Goal: Task Accomplishment & Management: Manage account settings

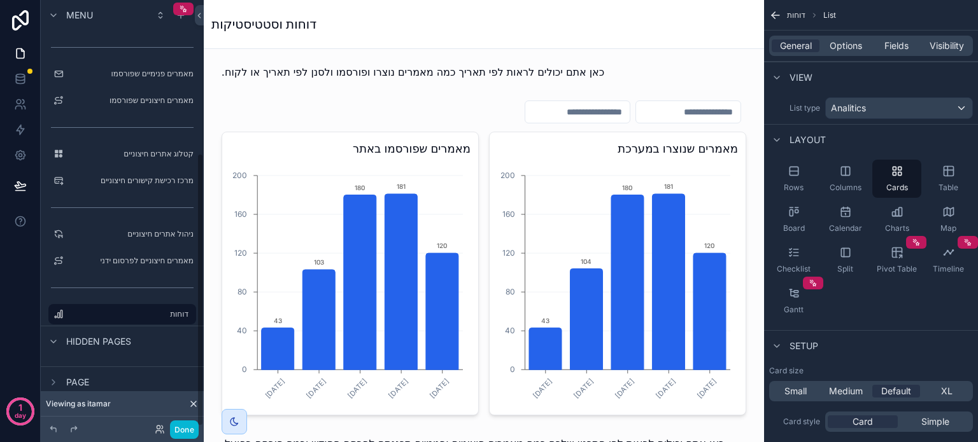
scroll to position [955, 0]
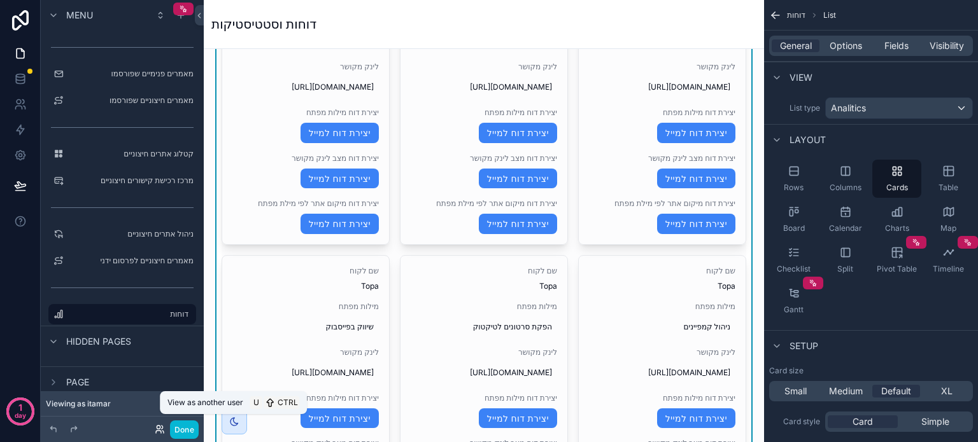
click at [158, 431] on icon at bounding box center [158, 432] width 5 height 3
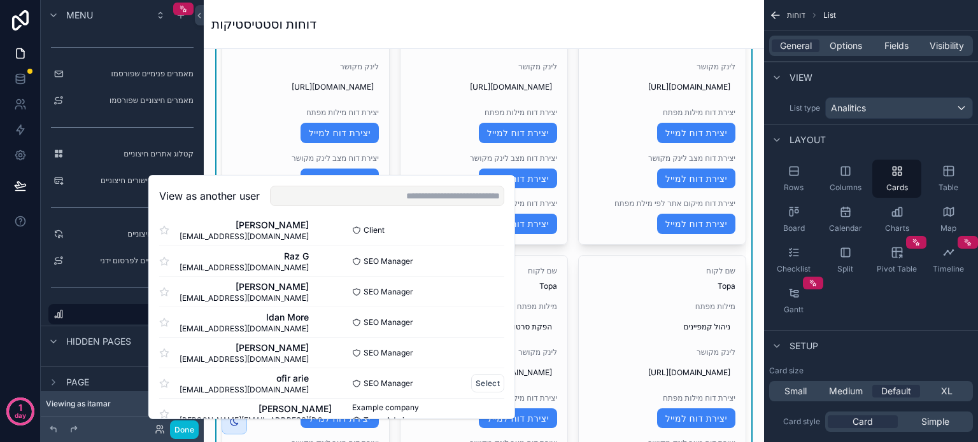
scroll to position [32, 0]
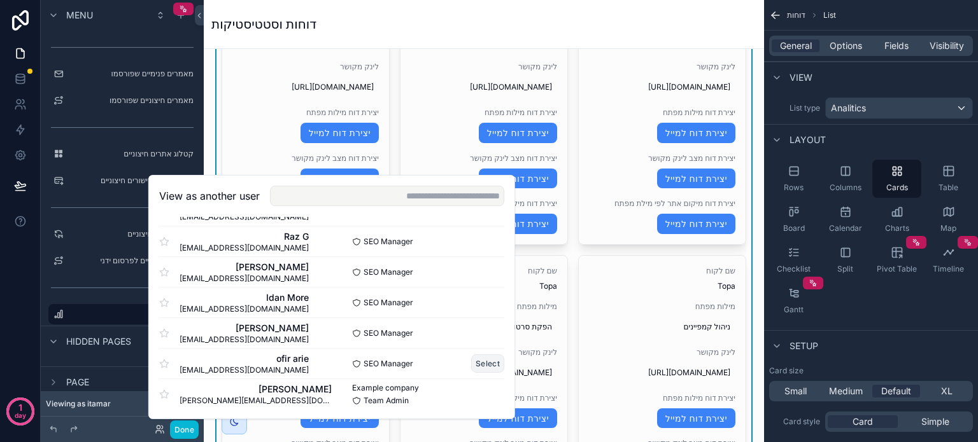
click at [474, 363] on button "Select" at bounding box center [487, 363] width 33 height 18
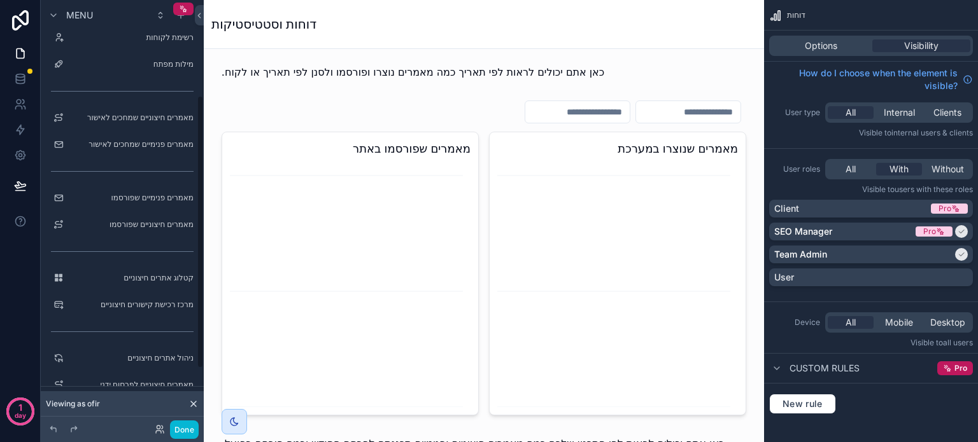
scroll to position [112, 0]
click at [120, 223] on label "מאמרים חיצוניים שפורסמו" at bounding box center [120, 228] width 102 height 10
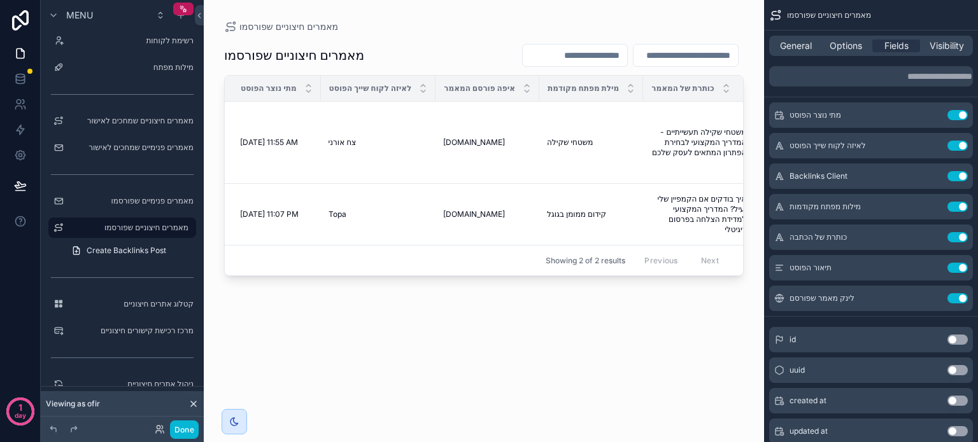
drag, startPoint x: 344, startPoint y: 289, endPoint x: 386, endPoint y: 288, distance: 42.0
click at [386, 288] on div "scrollable content" at bounding box center [484, 213] width 560 height 427
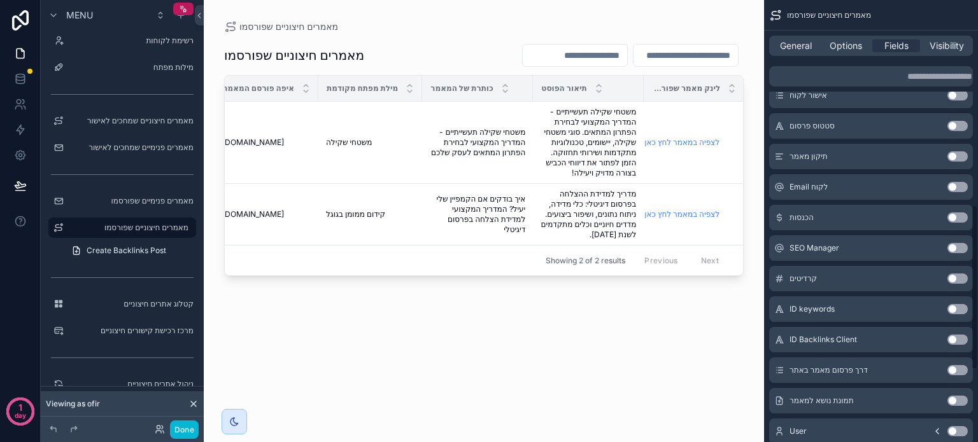
scroll to position [486, 0]
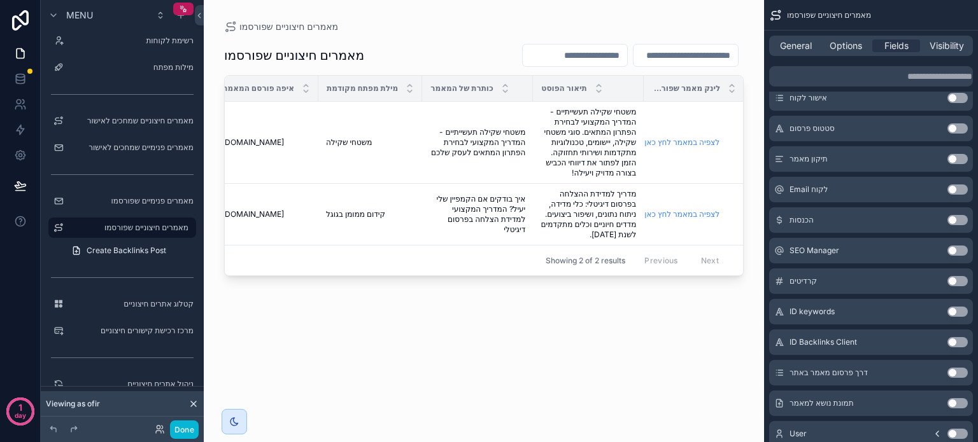
click at [952, 218] on button "Use setting" at bounding box center [957, 220] width 20 height 10
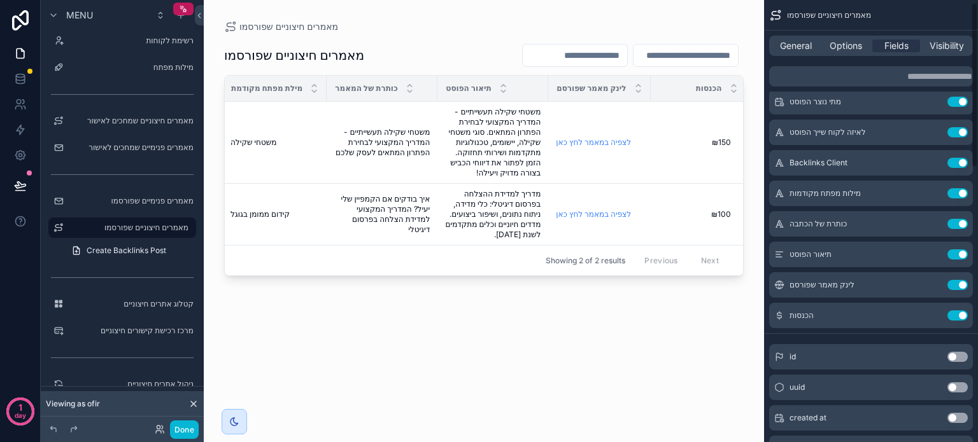
scroll to position [0, 0]
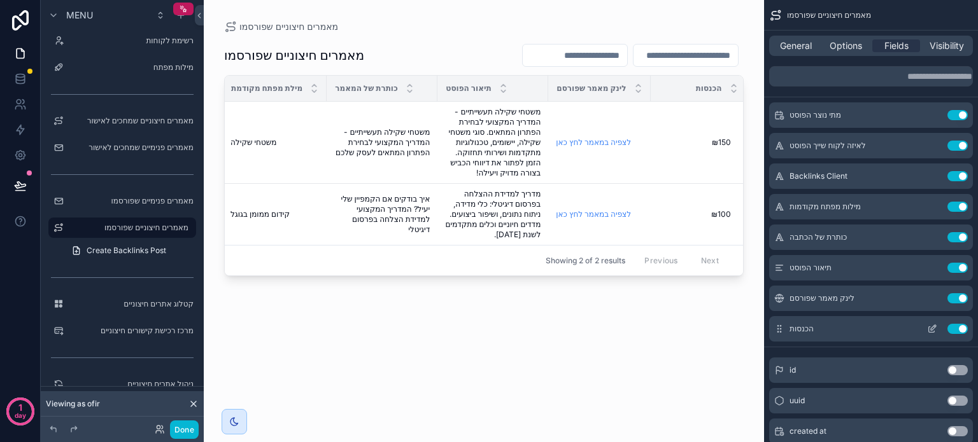
click at [930, 331] on icon "scrollable content" at bounding box center [932, 329] width 10 height 10
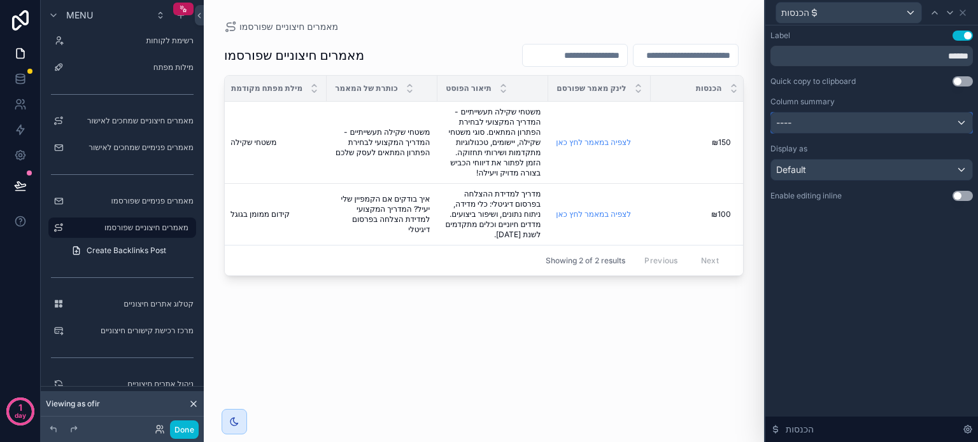
click at [855, 128] on div "----" at bounding box center [871, 123] width 201 height 20
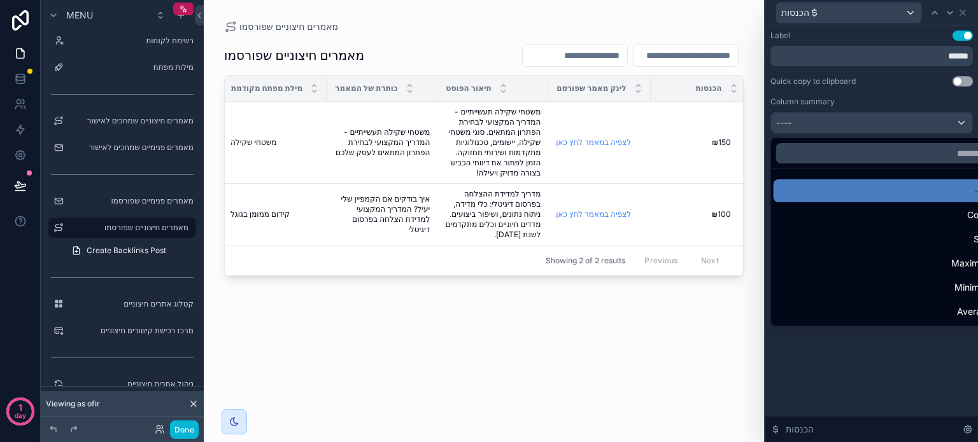
click at [881, 396] on div at bounding box center [871, 221] width 213 height 442
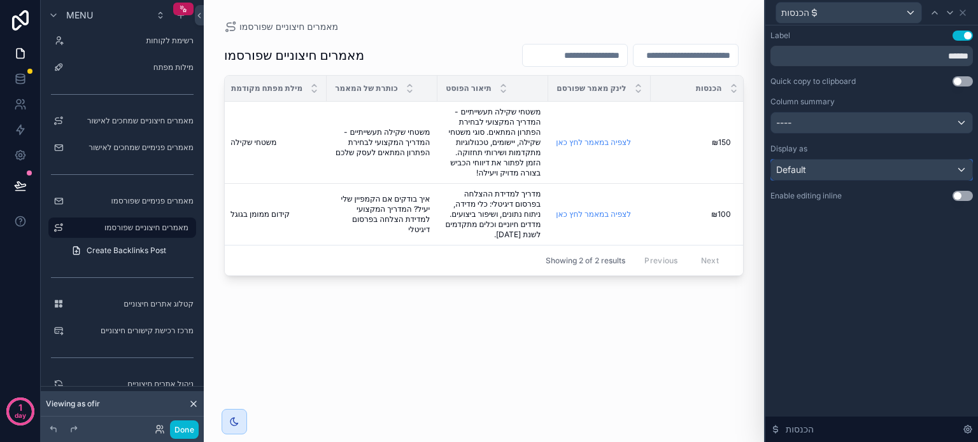
click at [863, 175] on div "Default" at bounding box center [871, 170] width 201 height 20
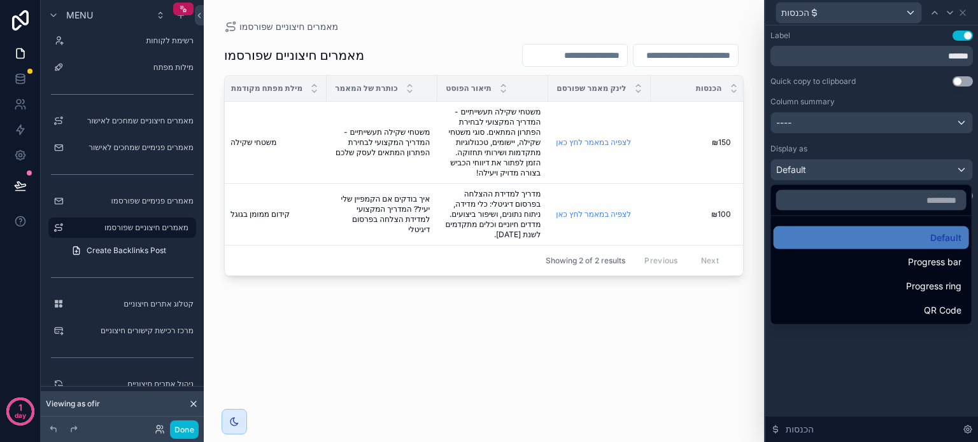
click at [886, 382] on div at bounding box center [871, 221] width 213 height 442
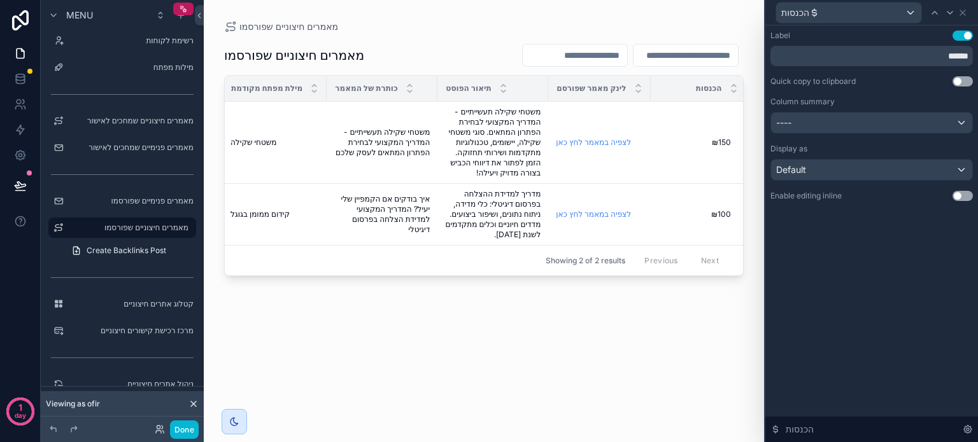
scroll to position [255, 0]
click at [962, 12] on icon at bounding box center [962, 12] width 5 height 5
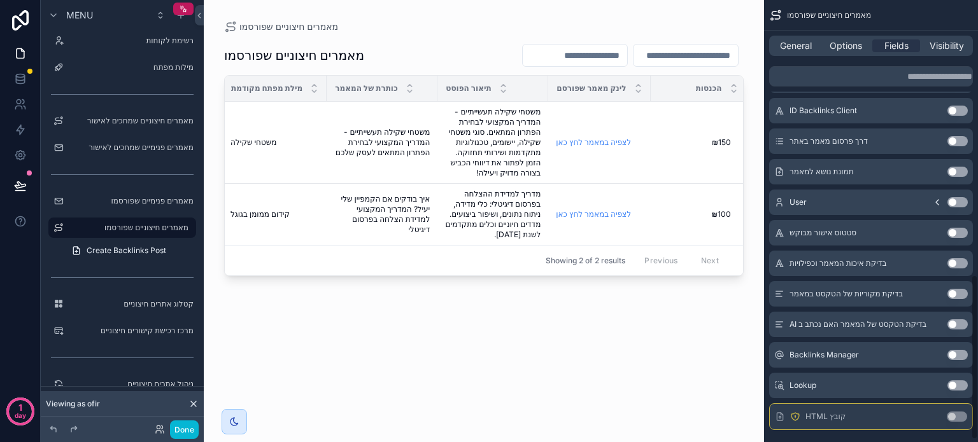
scroll to position [741, 0]
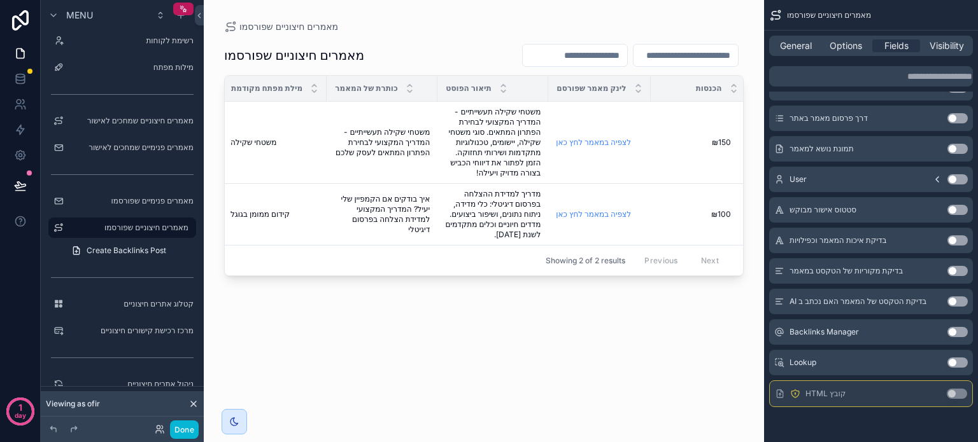
click at [950, 393] on button "Use setting" at bounding box center [956, 394] width 20 height 10
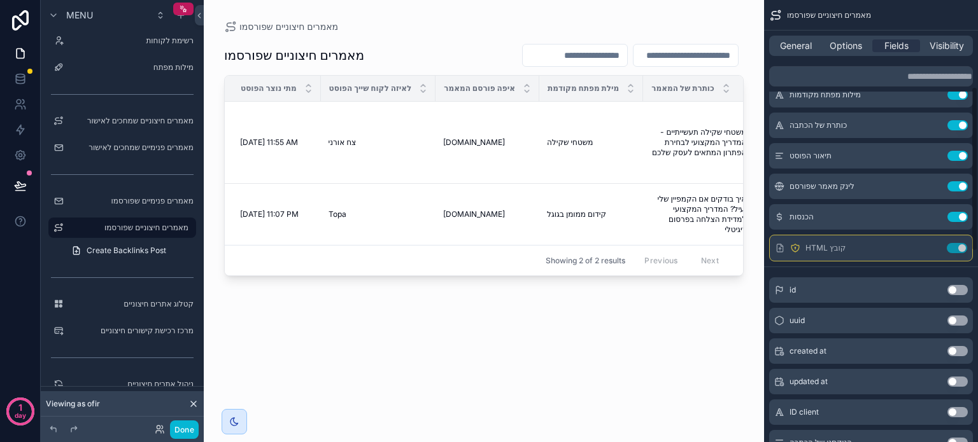
scroll to position [104, 0]
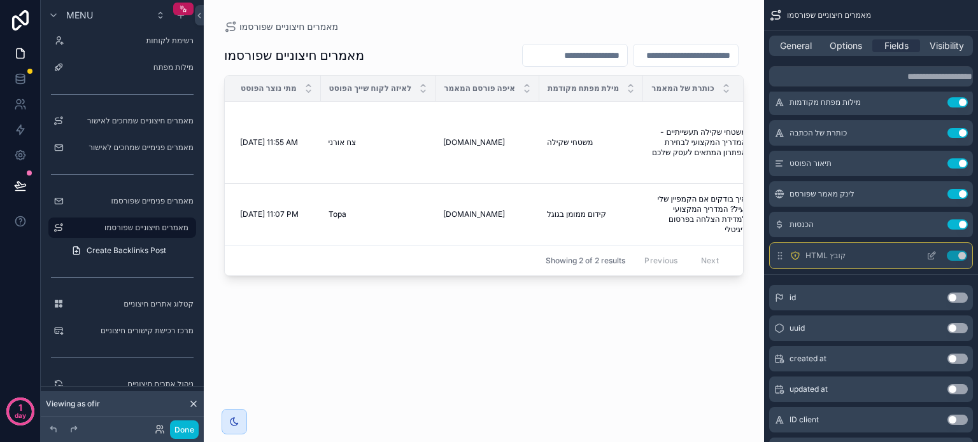
click at [955, 255] on button "Use setting" at bounding box center [956, 256] width 20 height 10
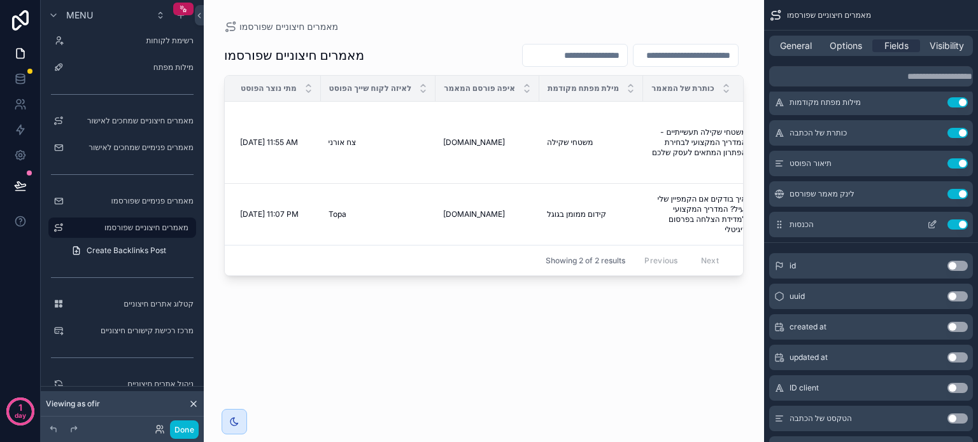
click at [957, 221] on button "Use setting" at bounding box center [957, 225] width 20 height 10
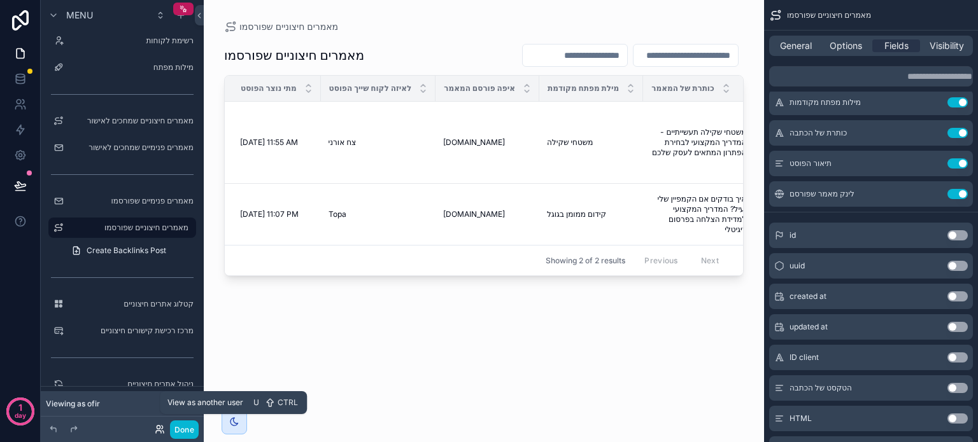
click at [161, 429] on icon at bounding box center [161, 427] width 1 height 3
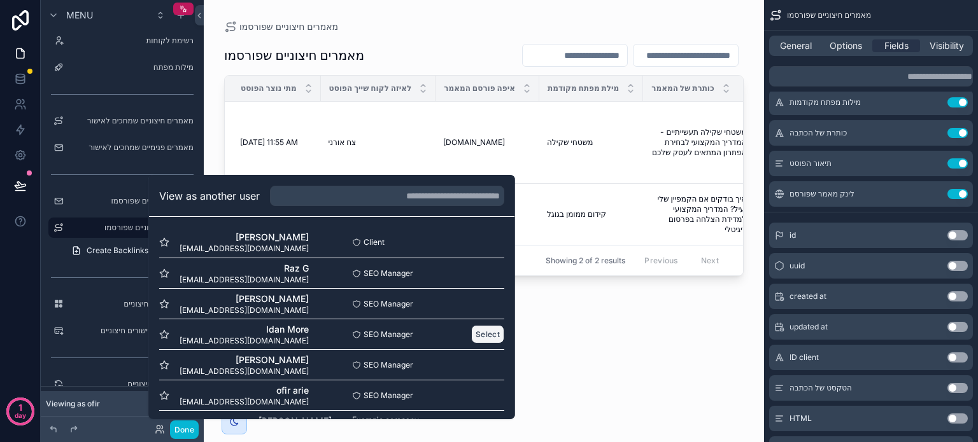
click at [471, 333] on button "Select" at bounding box center [487, 334] width 33 height 18
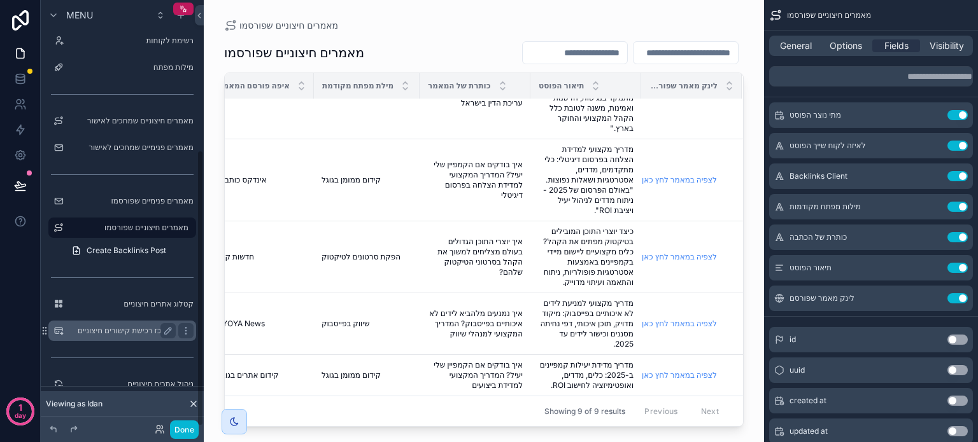
scroll to position [232, 0]
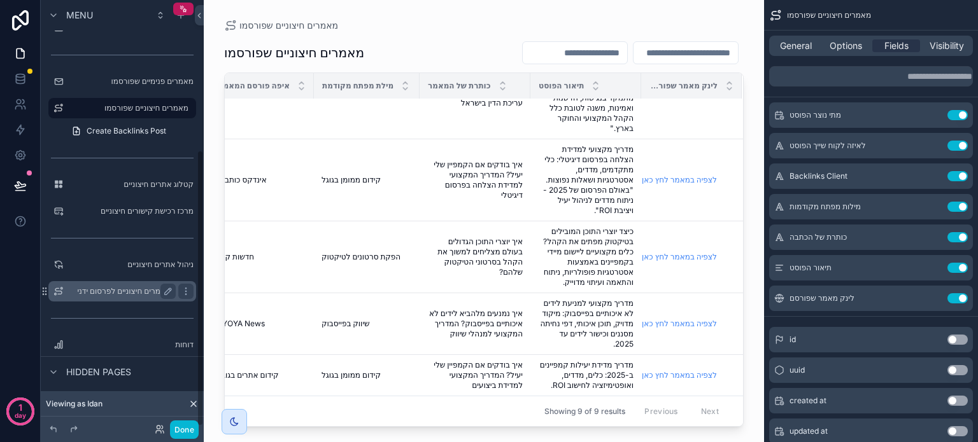
click at [135, 286] on label "מאמרים חיצוניים לפרסום ידני" at bounding box center [120, 291] width 102 height 10
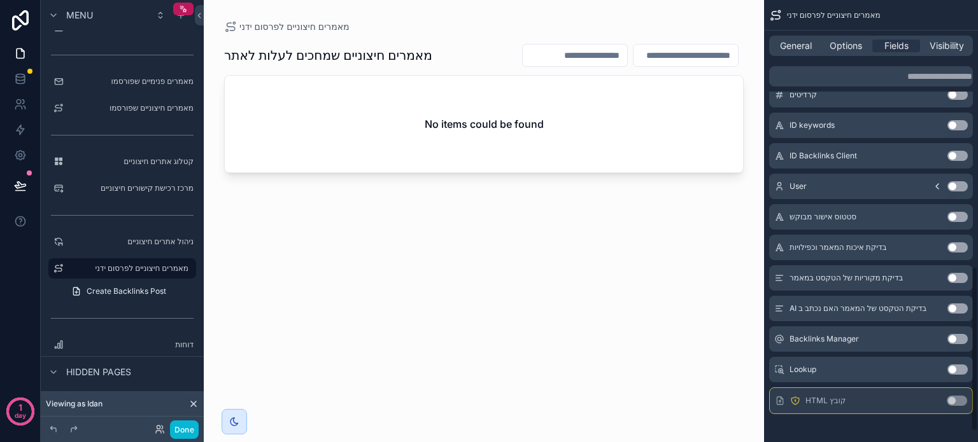
scroll to position [741, 0]
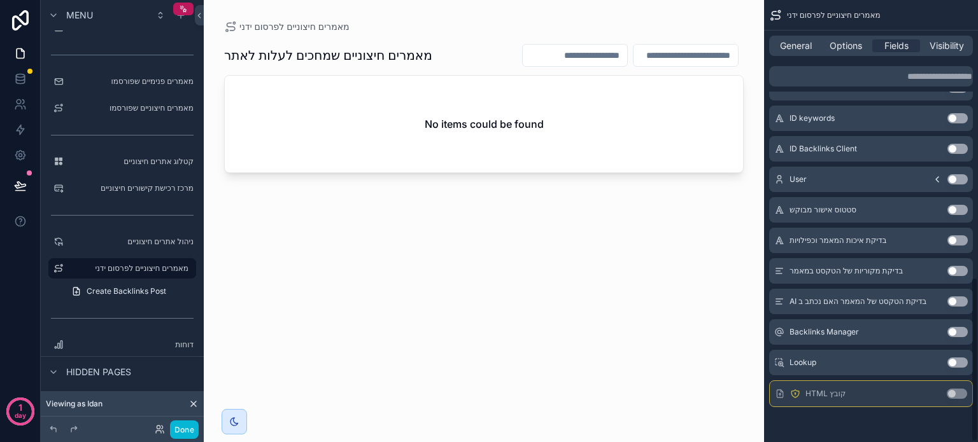
click at [951, 395] on button "Use setting" at bounding box center [956, 394] width 20 height 10
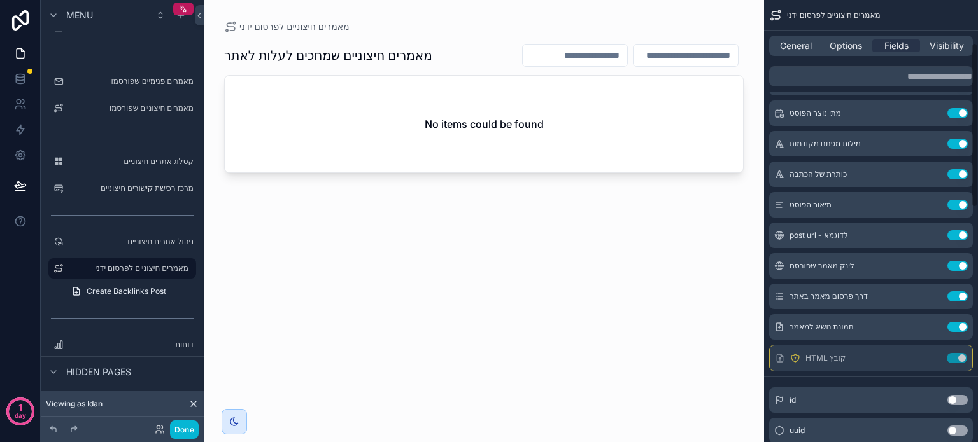
scroll to position [41, 0]
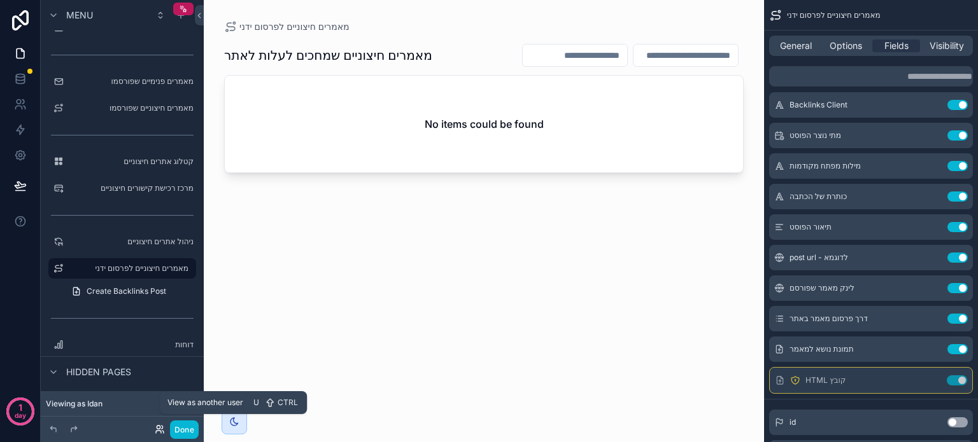
click at [158, 432] on icon at bounding box center [160, 429] width 10 height 10
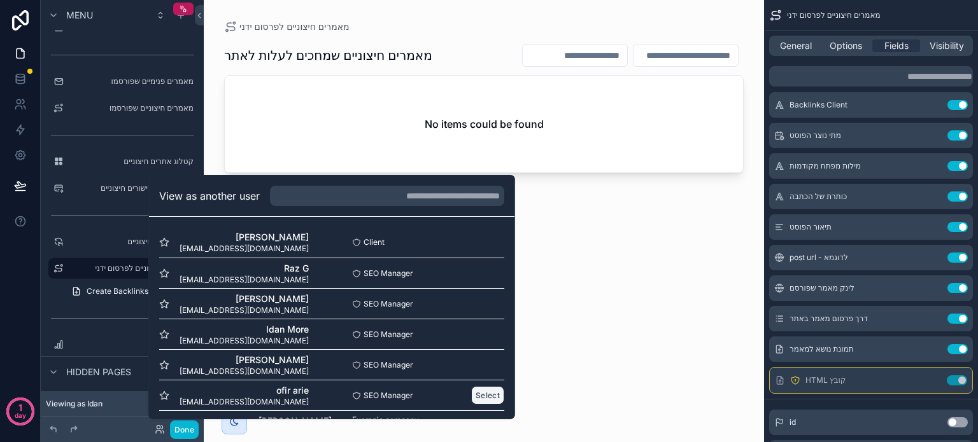
click at [474, 392] on button "Select" at bounding box center [487, 395] width 33 height 18
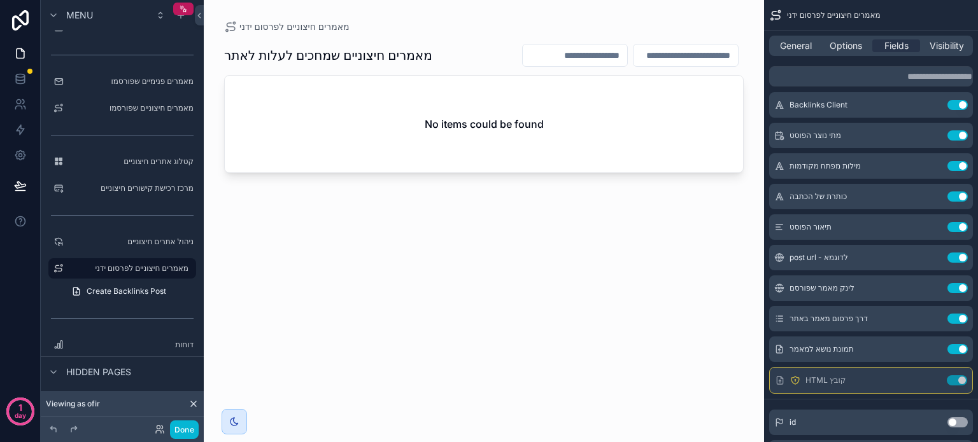
click at [559, 241] on div "scrollable content" at bounding box center [484, 213] width 560 height 427
click at [20, 78] on icon at bounding box center [20, 79] width 13 height 13
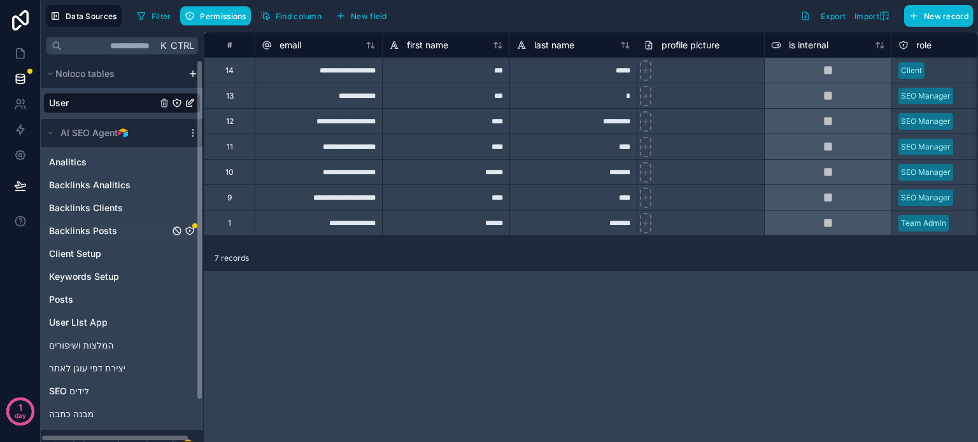
click at [118, 225] on div "Backlinks Posts" at bounding box center [121, 231] width 157 height 20
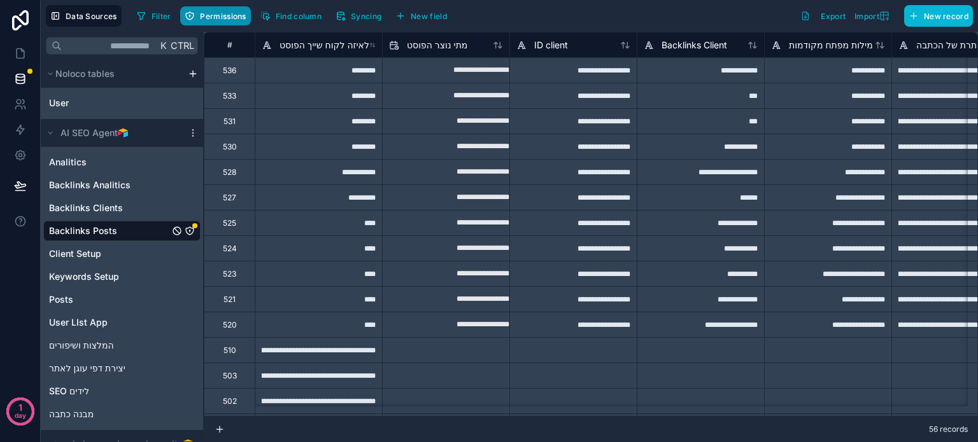
click at [212, 15] on span "Permissions" at bounding box center [223, 16] width 46 height 10
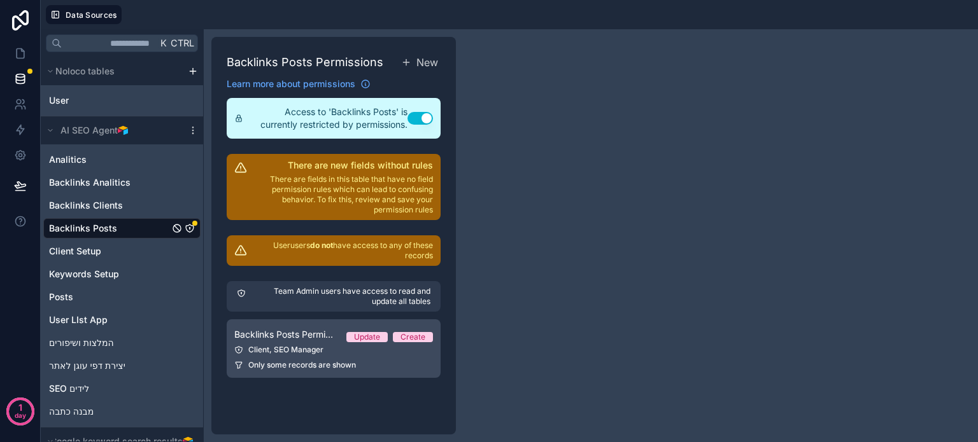
click at [298, 344] on link "Backlinks Posts Permission 1 Update Create Client, SEO Manager Only some record…" at bounding box center [334, 348] width 214 height 59
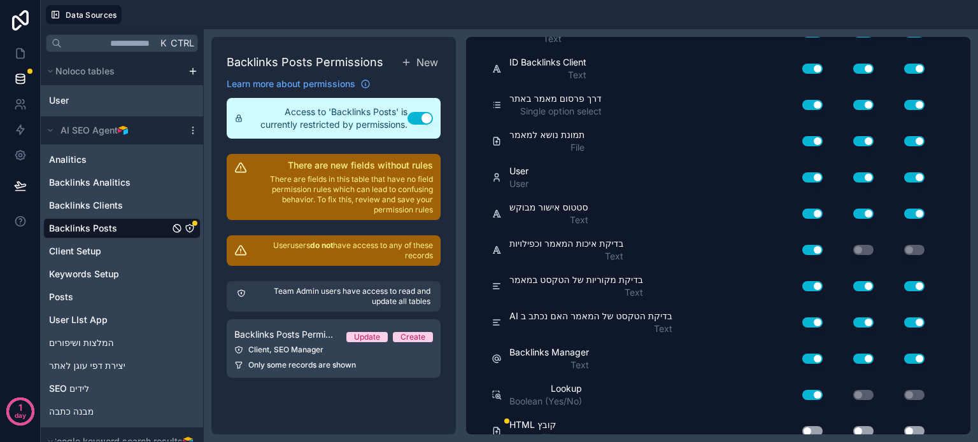
scroll to position [1265, 0]
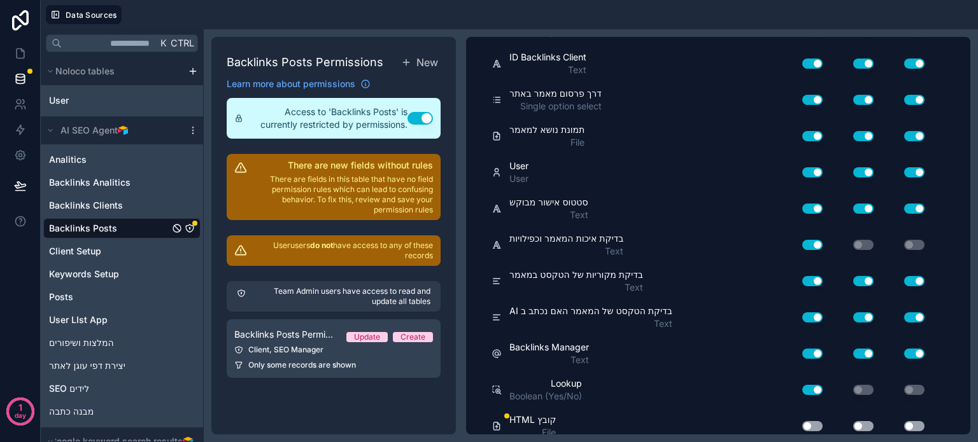
click at [813, 421] on button "Use setting" at bounding box center [812, 426] width 20 height 10
click at [864, 421] on button "Use setting" at bounding box center [863, 426] width 20 height 10
click at [911, 421] on button "Use setting" at bounding box center [914, 426] width 20 height 10
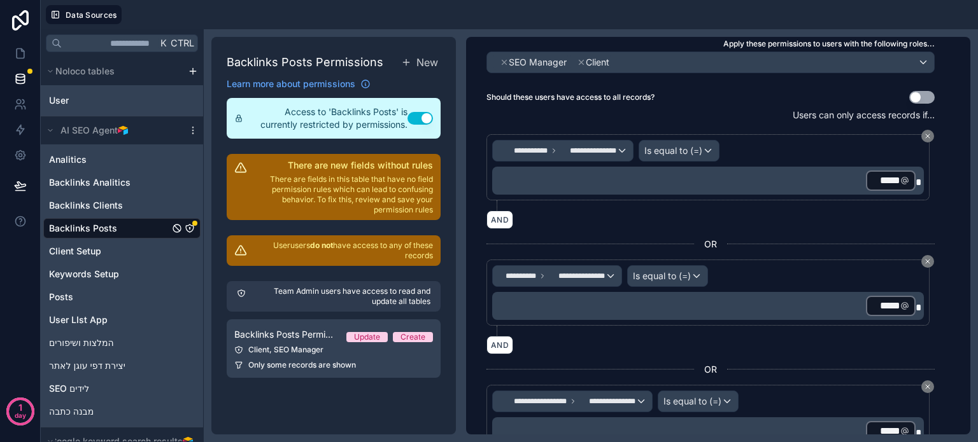
scroll to position [0, 0]
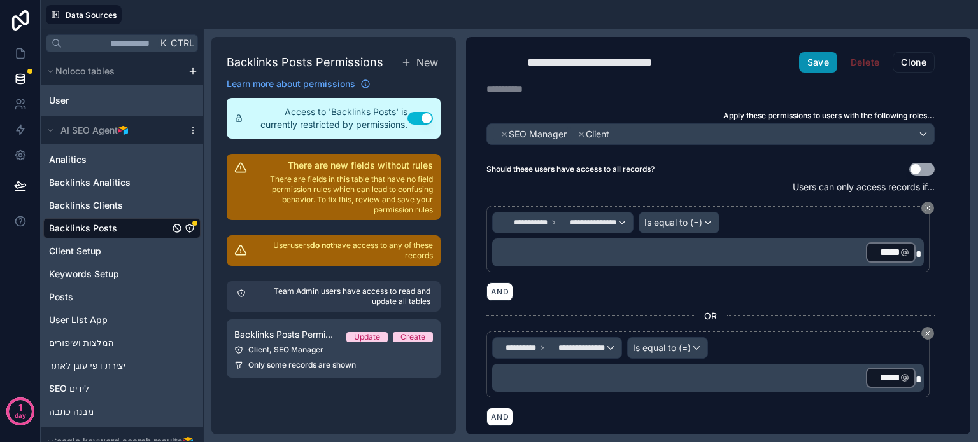
click at [810, 58] on button "Save" at bounding box center [818, 62] width 38 height 20
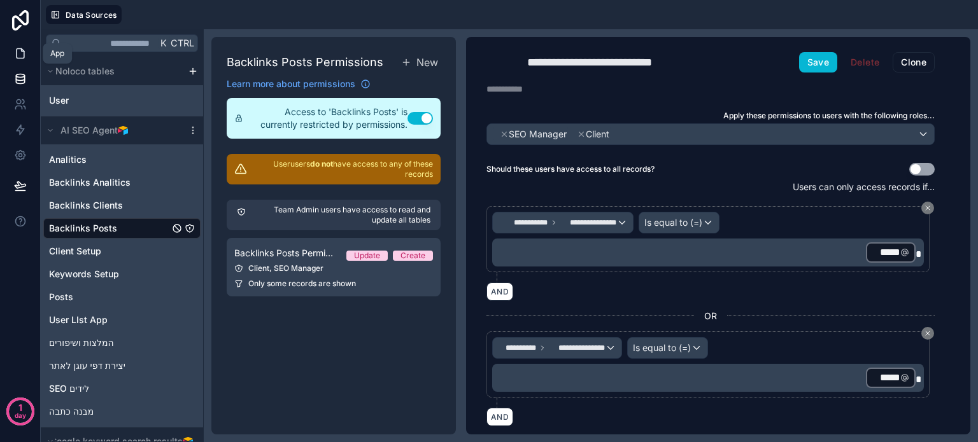
click at [18, 50] on icon at bounding box center [20, 53] width 13 height 13
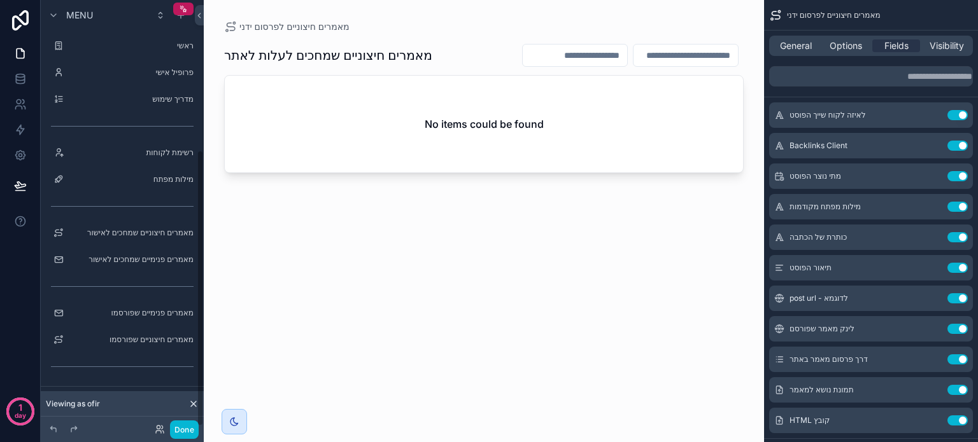
scroll to position [232, 0]
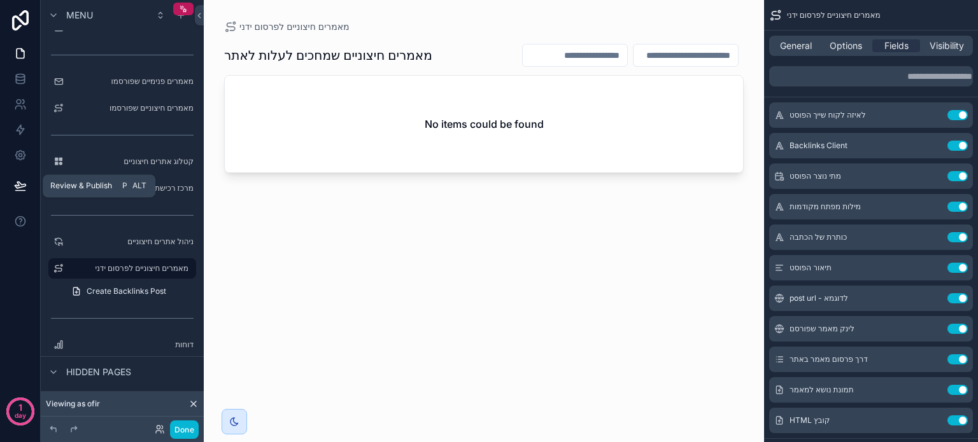
click at [18, 185] on icon at bounding box center [20, 185] width 11 height 6
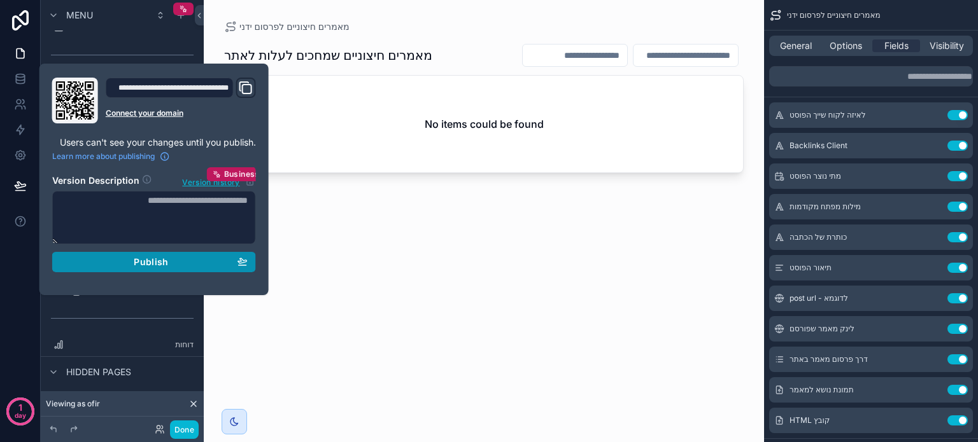
click at [165, 262] on span "Publish" at bounding box center [151, 261] width 34 height 11
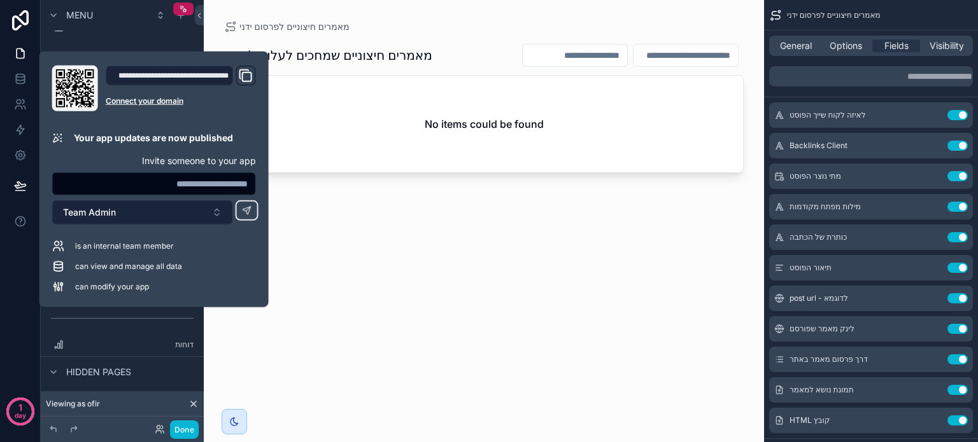
click at [195, 209] on button "Team Admin" at bounding box center [142, 212] width 181 height 24
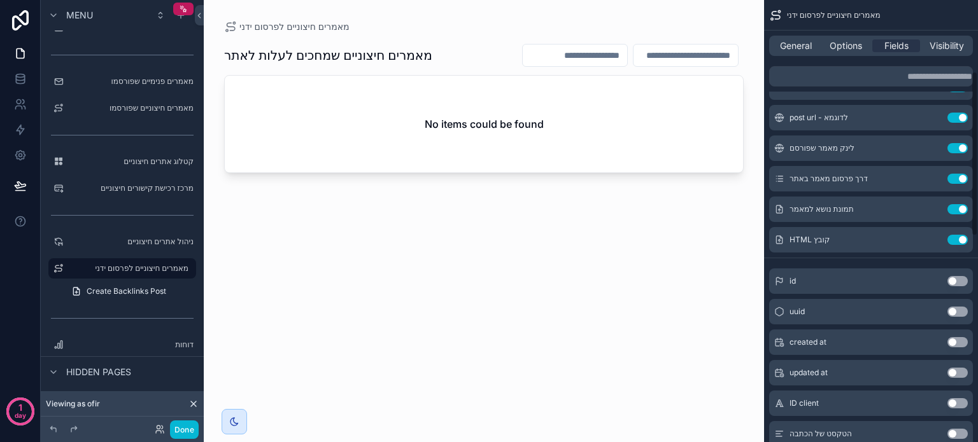
scroll to position [191, 0]
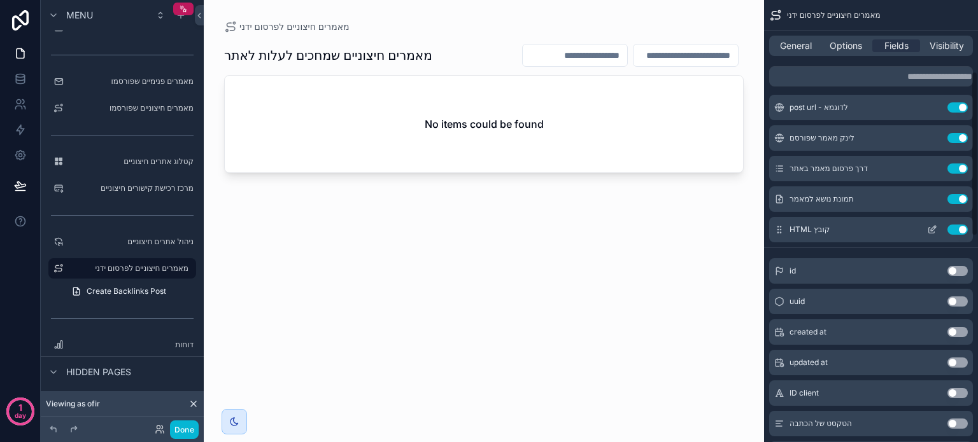
click at [929, 230] on icon "scrollable content" at bounding box center [932, 231] width 6 height 6
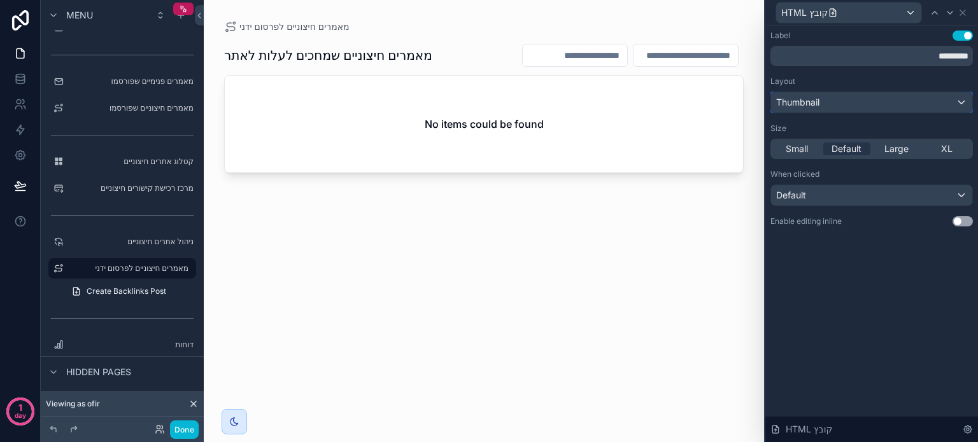
click at [815, 107] on span "Thumbnail" at bounding box center [797, 102] width 43 height 13
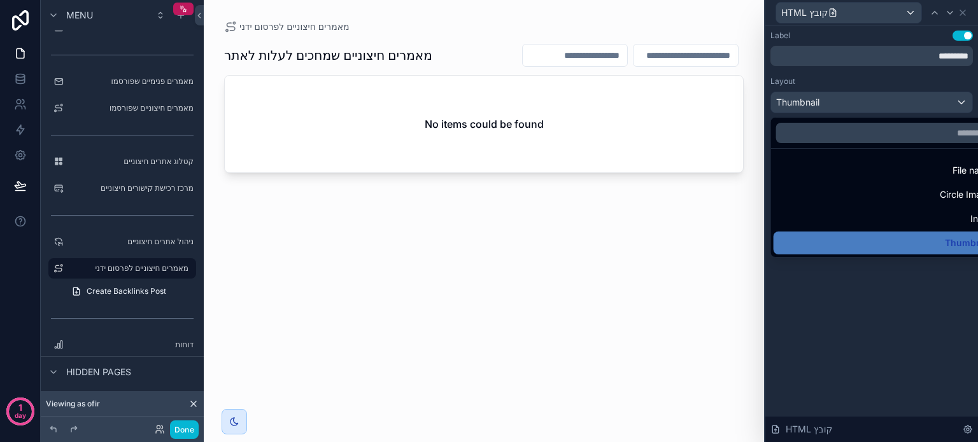
drag, startPoint x: 866, startPoint y: 346, endPoint x: 836, endPoint y: 264, distance: 87.0
click at [867, 343] on div at bounding box center [871, 221] width 213 height 442
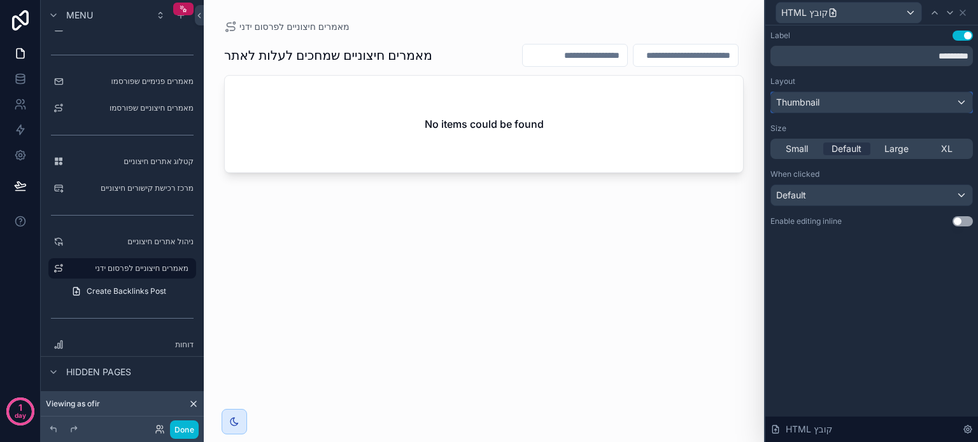
click at [799, 101] on span "Thumbnail" at bounding box center [797, 102] width 43 height 13
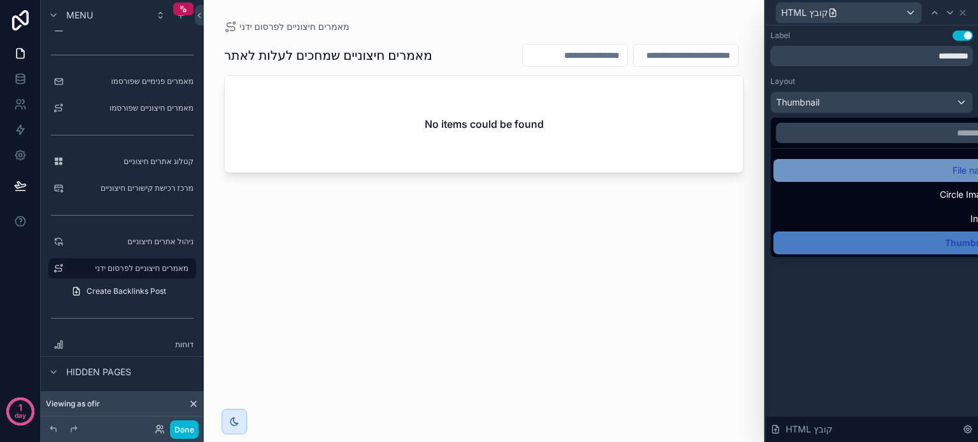
click at [841, 172] on div "File name" at bounding box center [886, 170] width 211 height 15
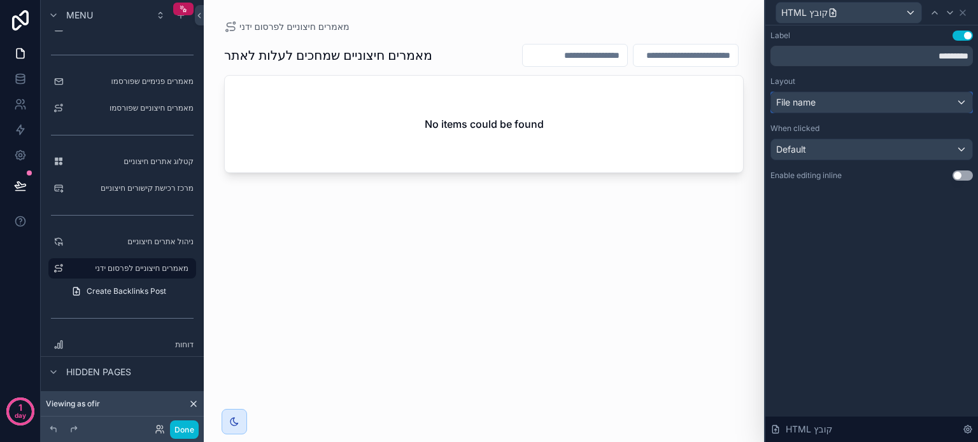
click at [815, 108] on span "File name" at bounding box center [795, 102] width 39 height 13
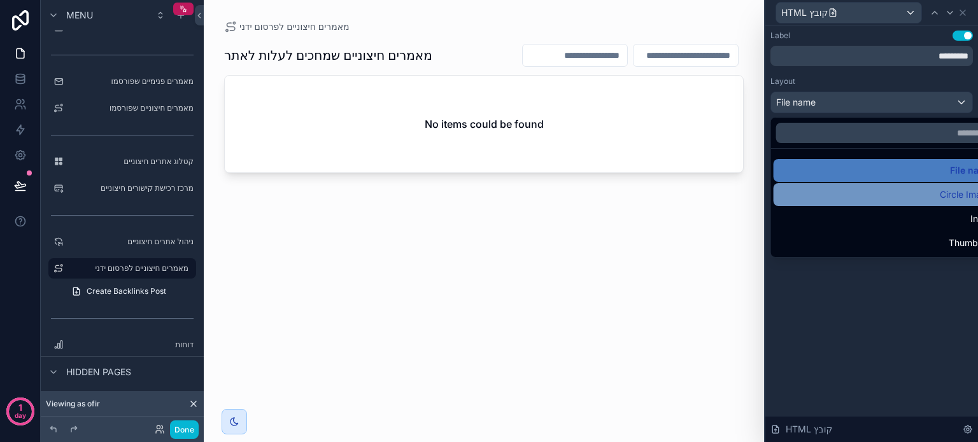
click at [855, 192] on div "Circle Image" at bounding box center [886, 194] width 211 height 15
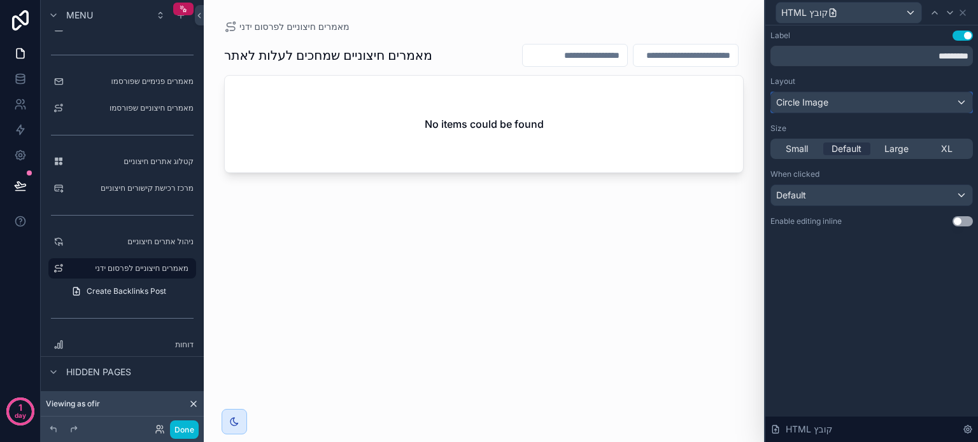
click at [817, 104] on span "Circle Image" at bounding box center [802, 102] width 52 height 13
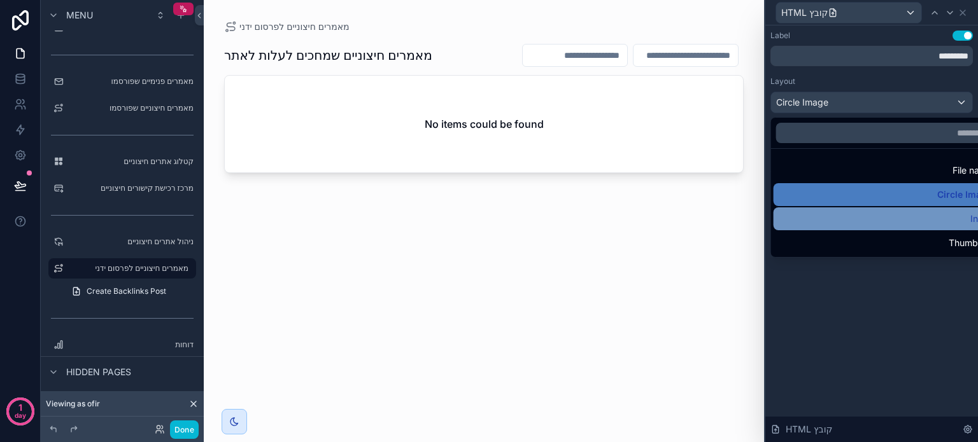
click at [852, 214] on div "Inline" at bounding box center [886, 218] width 211 height 15
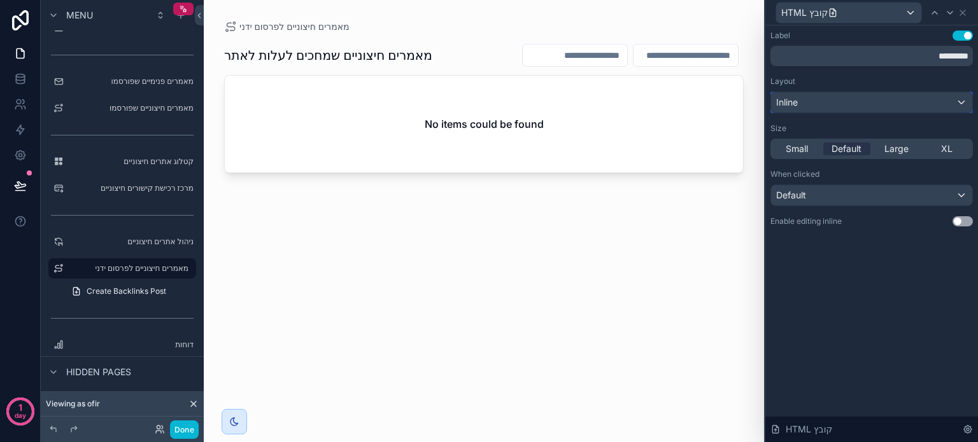
click at [808, 100] on div "Inline" at bounding box center [871, 102] width 201 height 20
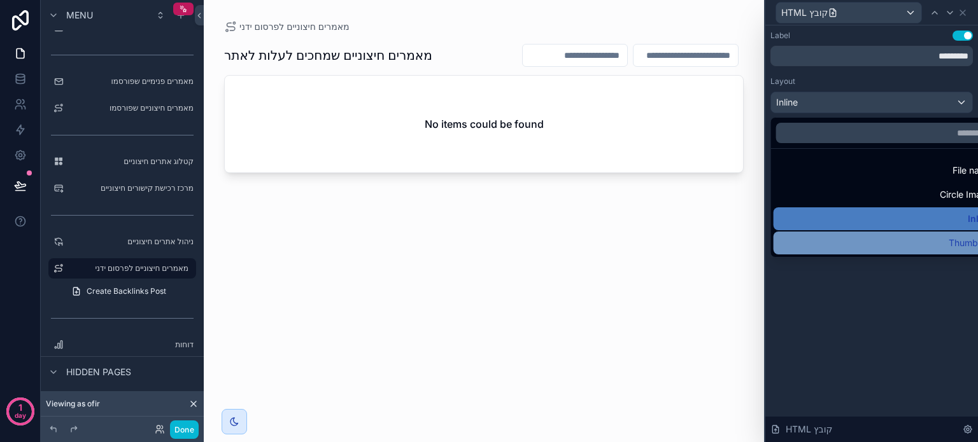
click at [859, 240] on div "Thumbnail" at bounding box center [886, 242] width 211 height 15
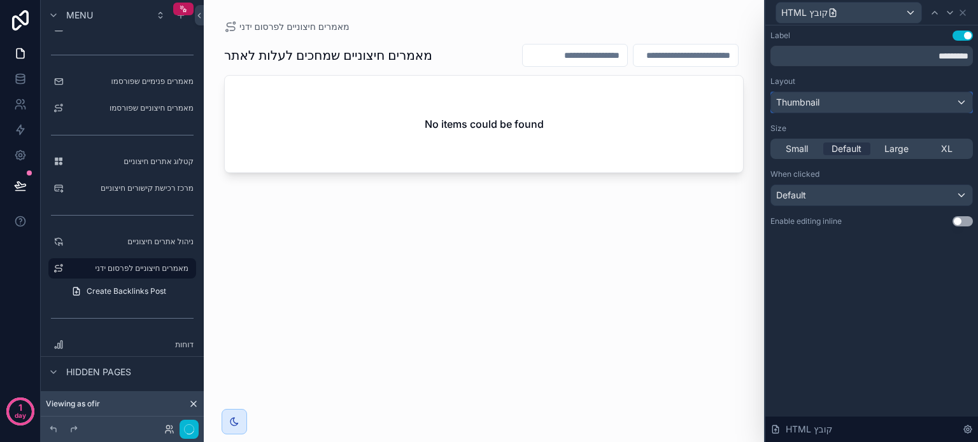
click at [809, 99] on span "Thumbnail" at bounding box center [797, 102] width 43 height 13
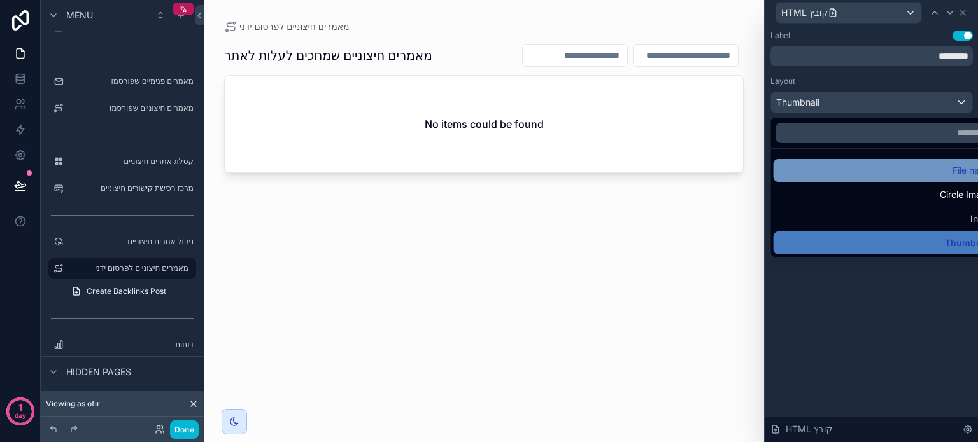
click at [834, 169] on div "File name" at bounding box center [886, 170] width 211 height 15
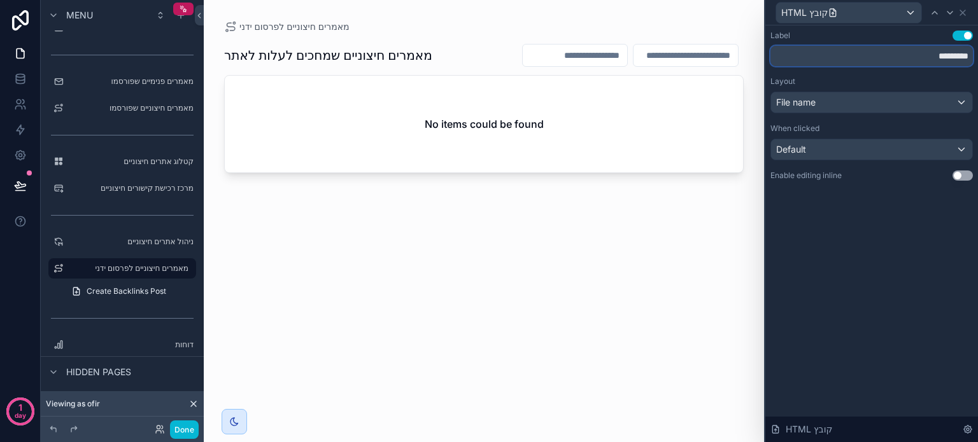
click at [947, 57] on input "*********" at bounding box center [871, 56] width 202 height 20
type input "**********"
click at [957, 174] on button "Use setting" at bounding box center [962, 176] width 20 height 10
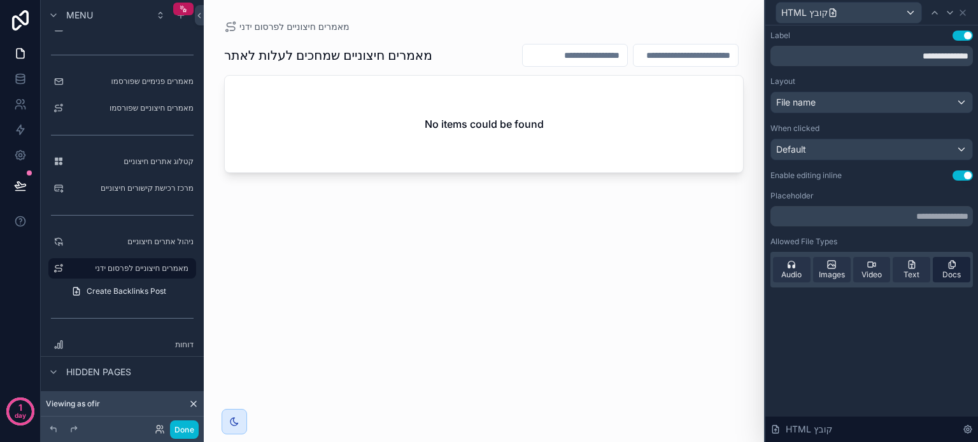
click at [950, 272] on span "Docs" at bounding box center [951, 275] width 18 height 10
drag, startPoint x: 943, startPoint y: 271, endPoint x: 919, endPoint y: 295, distance: 33.3
click at [943, 271] on span "Docs" at bounding box center [951, 275] width 18 height 10
click at [866, 153] on div "Default" at bounding box center [871, 149] width 201 height 20
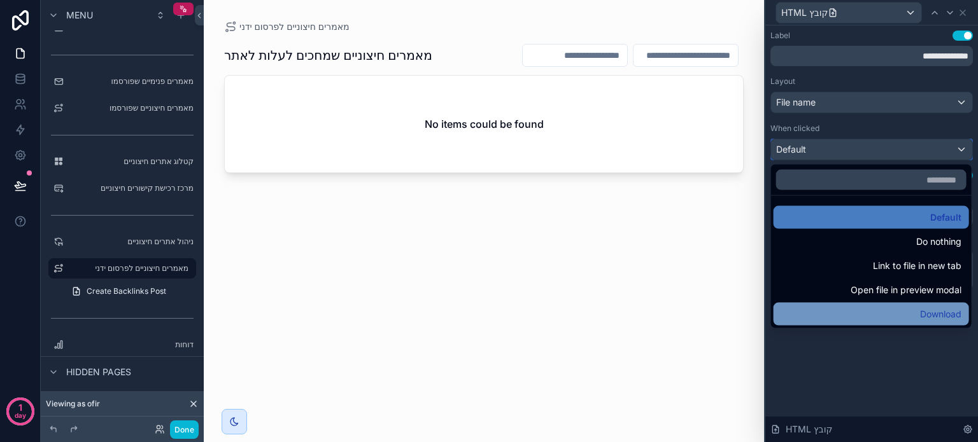
scroll to position [255, 0]
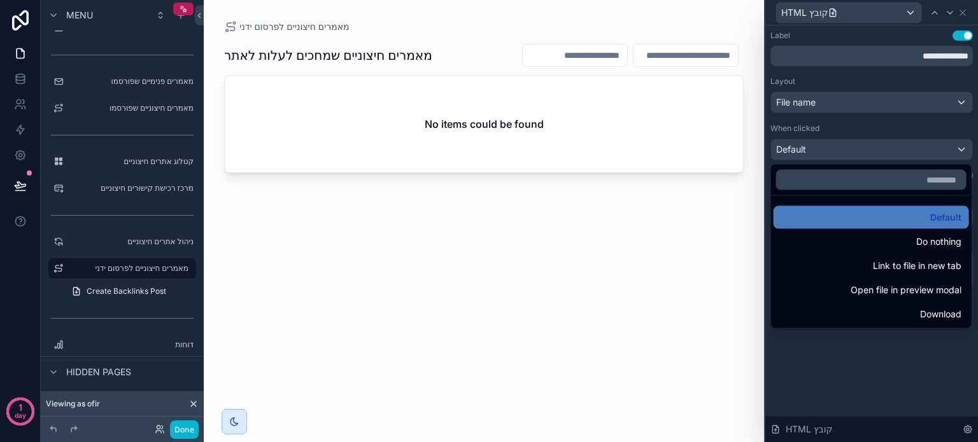
click at [910, 310] on div "Download" at bounding box center [871, 314] width 180 height 15
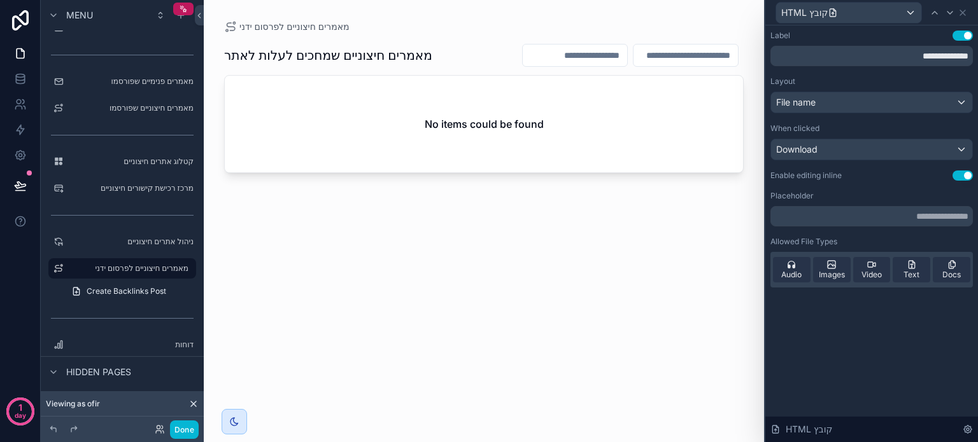
scroll to position [64, 0]
click at [960, 14] on icon at bounding box center [962, 12] width 5 height 5
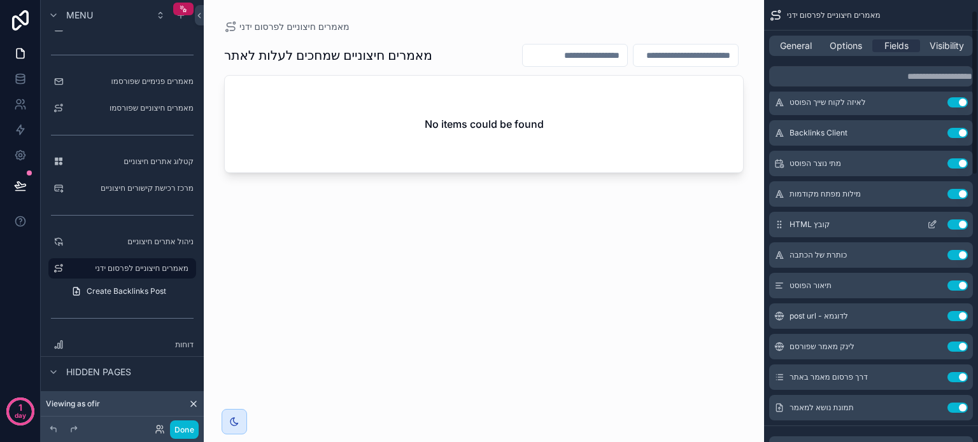
scroll to position [0, 0]
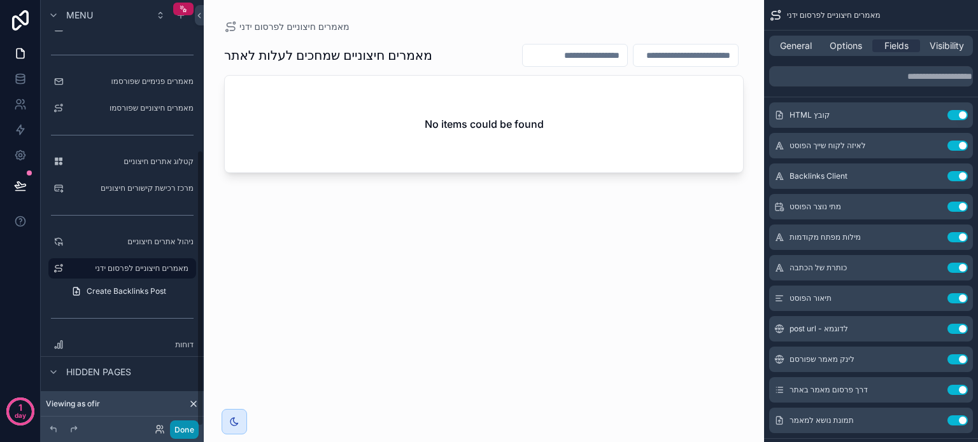
click at [186, 428] on button "Done" at bounding box center [184, 430] width 29 height 18
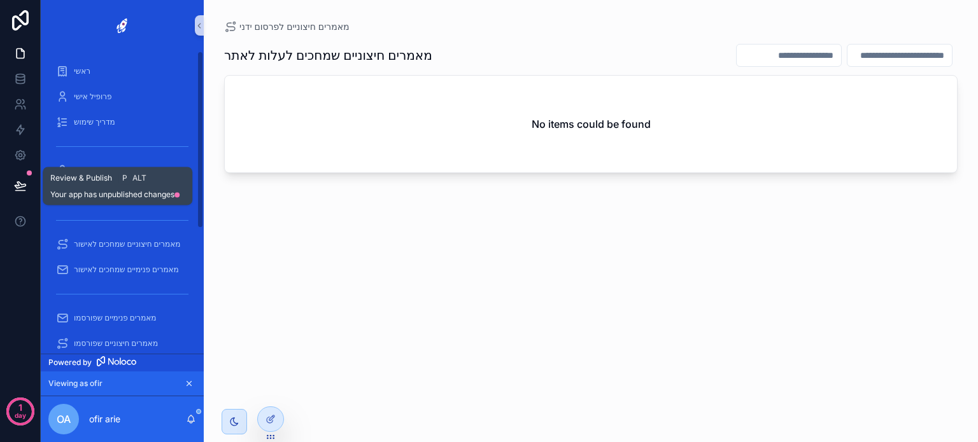
click at [20, 180] on icon at bounding box center [20, 185] width 13 height 13
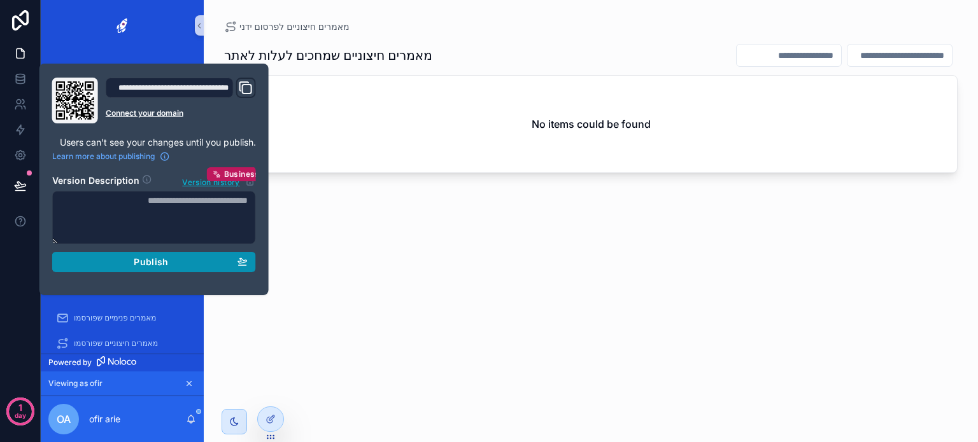
click at [182, 260] on div "Publish" at bounding box center [153, 261] width 187 height 11
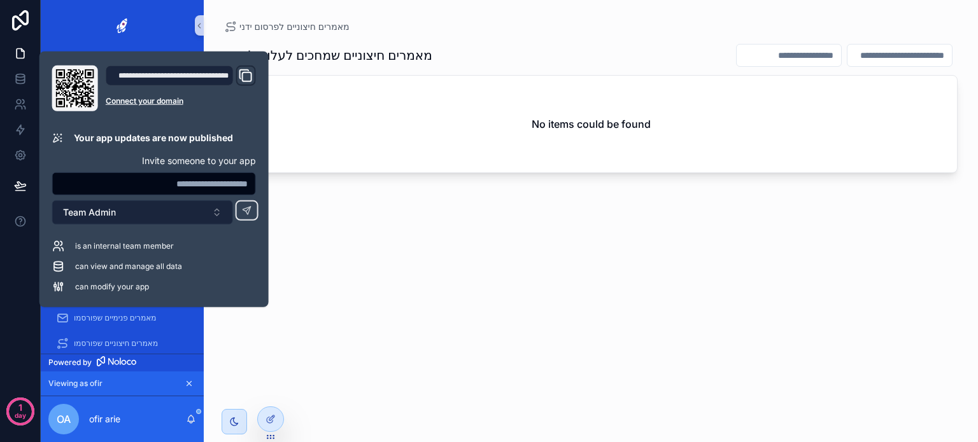
click at [140, 213] on button "Team Admin" at bounding box center [142, 212] width 181 height 24
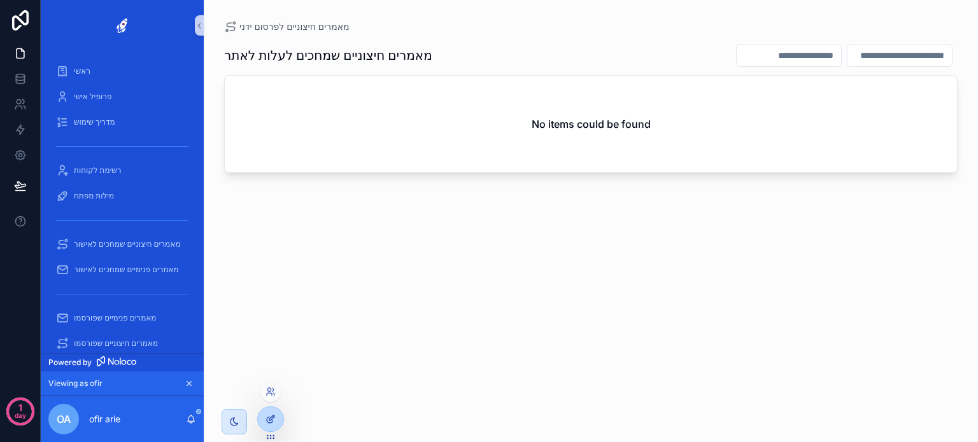
click at [275, 422] on icon at bounding box center [270, 419] width 10 height 10
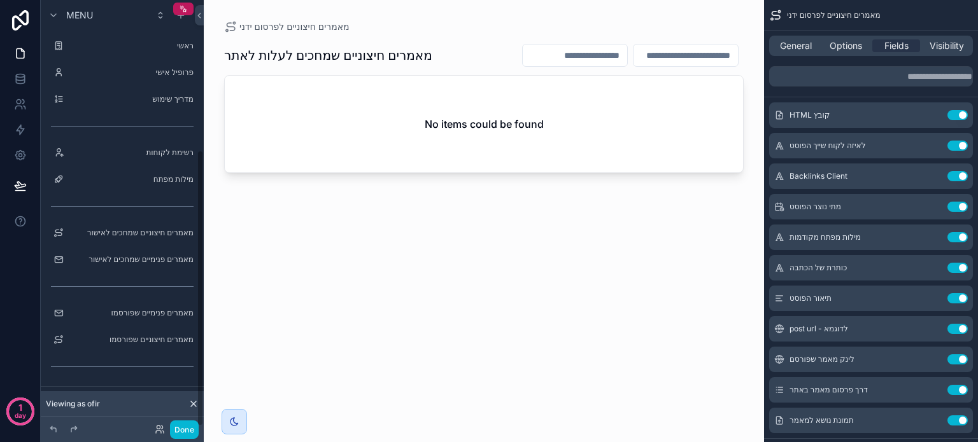
scroll to position [232, 0]
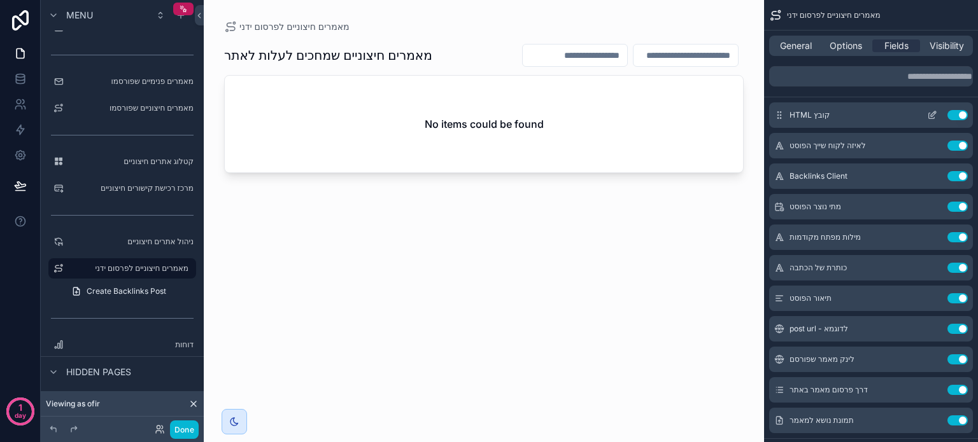
click at [930, 115] on icon "scrollable content" at bounding box center [932, 113] width 5 height 5
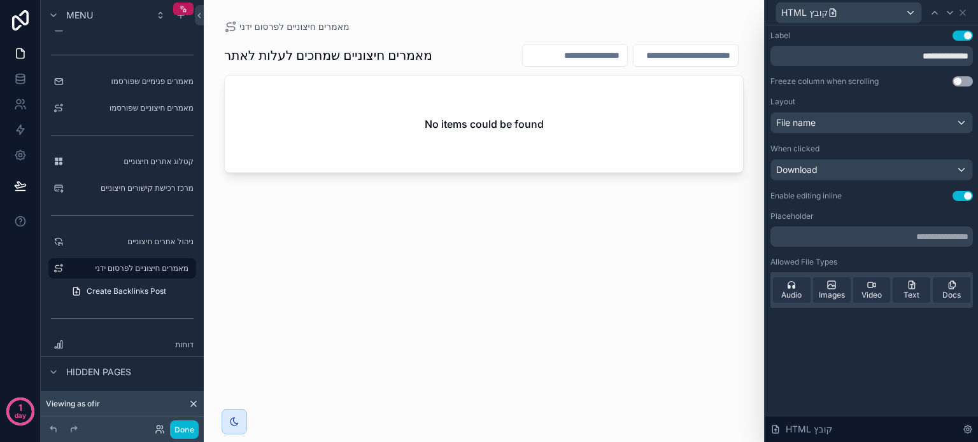
click at [657, 302] on div "scrollable content" at bounding box center [484, 213] width 560 height 427
